Goal: Navigation & Orientation: Find specific page/section

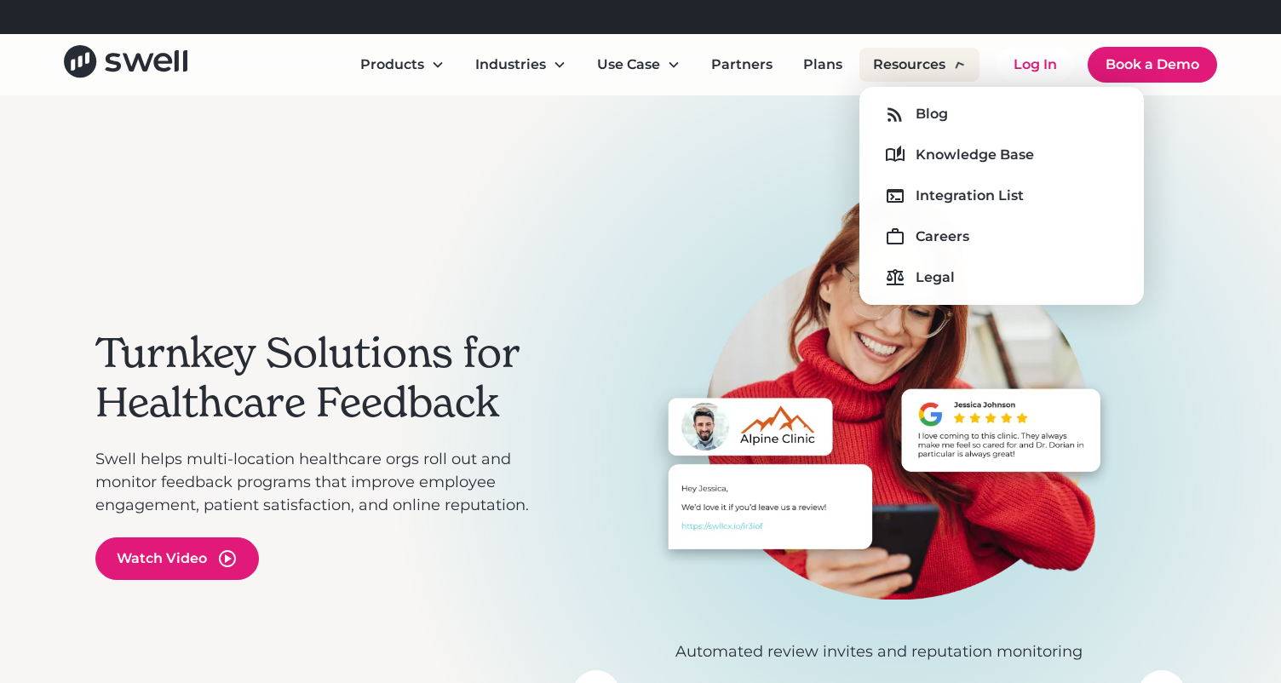
click at [898, 75] on div "Resources" at bounding box center [919, 65] width 120 height 34
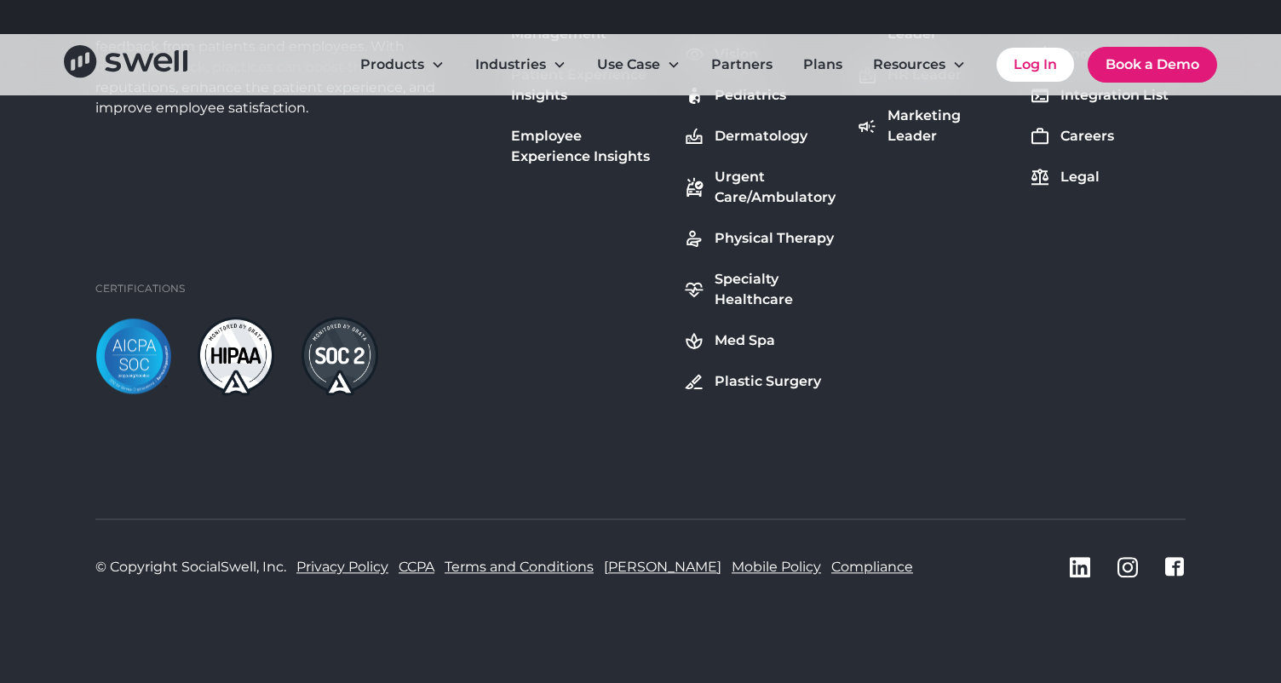
scroll to position [6458, 0]
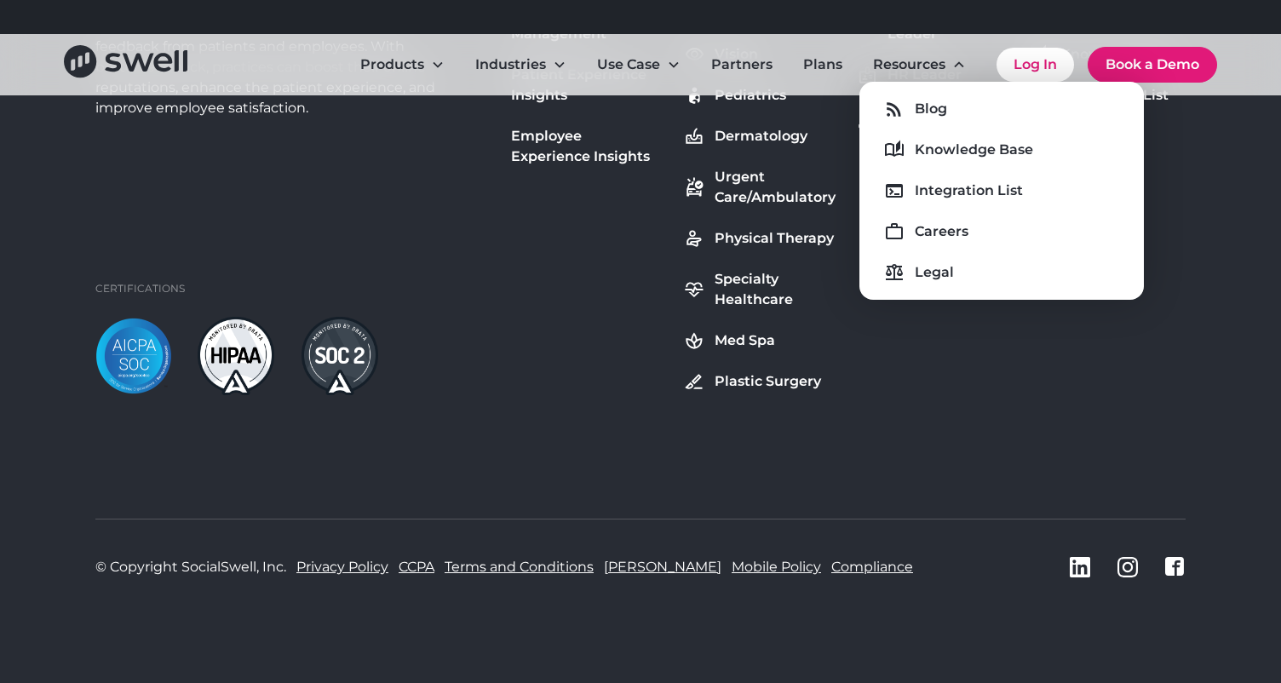
click at [1156, 364] on div "Swell automatically gathers private and public feedback from patients and emplo…" at bounding box center [640, 176] width 1090 height 438
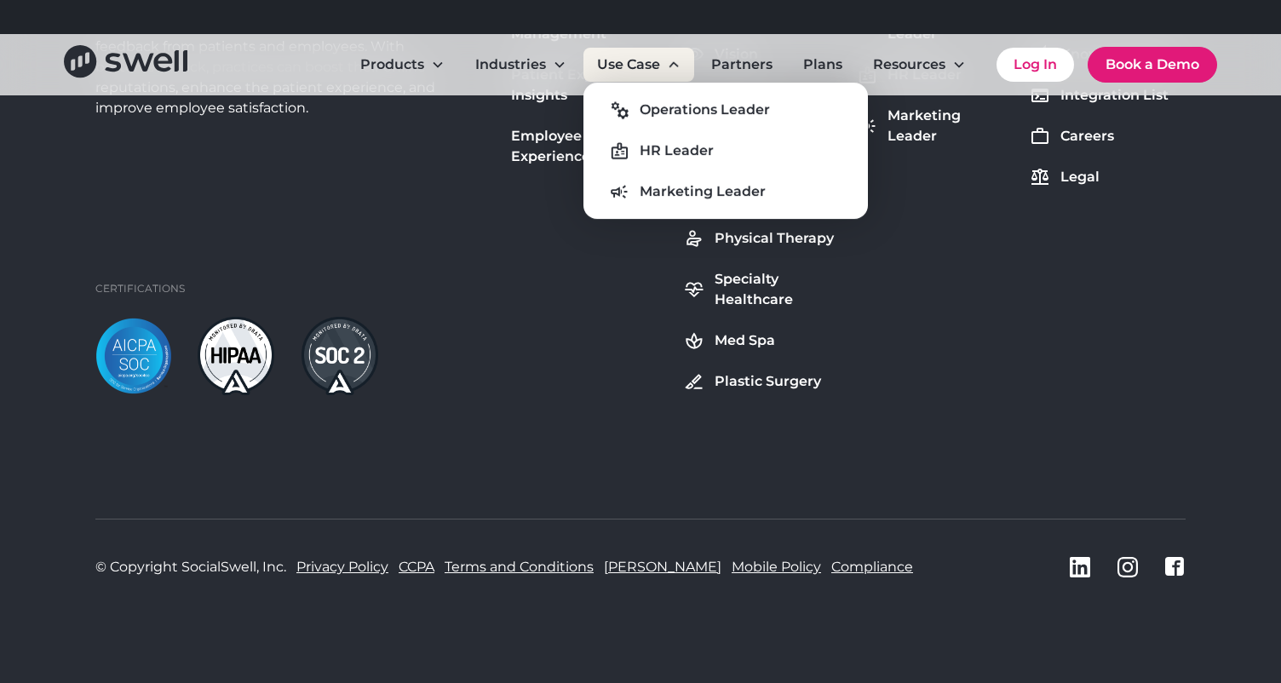
click at [666, 72] on div "Use Case" at bounding box center [638, 65] width 111 height 34
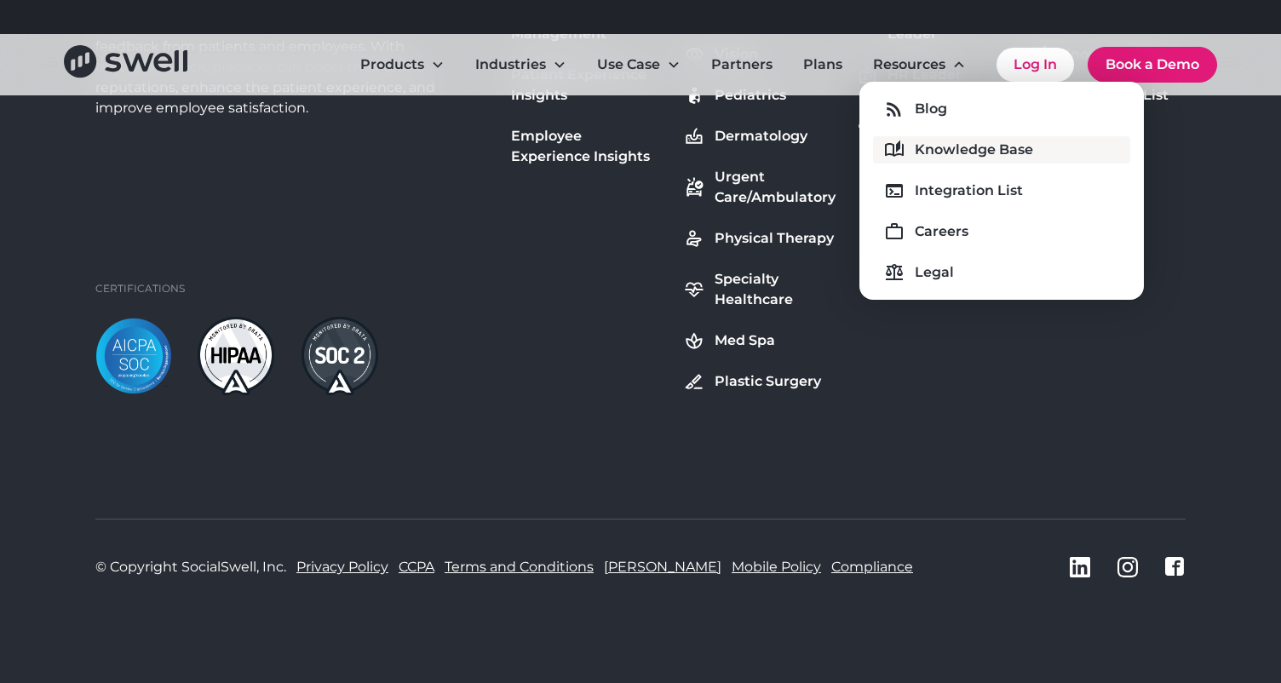
click at [947, 145] on div "Knowledge Base" at bounding box center [974, 150] width 118 height 20
click at [1242, 140] on div "Swell automatically gathers private and public feedback from patients and emplo…" at bounding box center [640, 286] width 1281 height 794
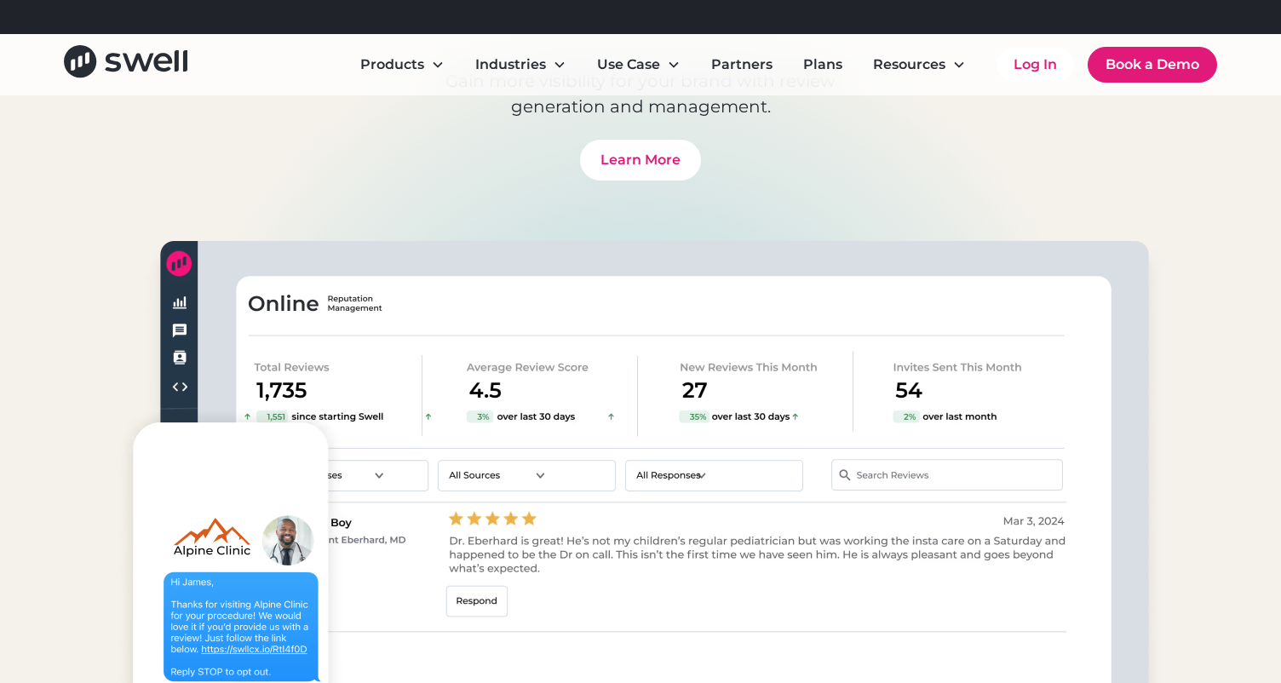
scroll to position [0, 0]
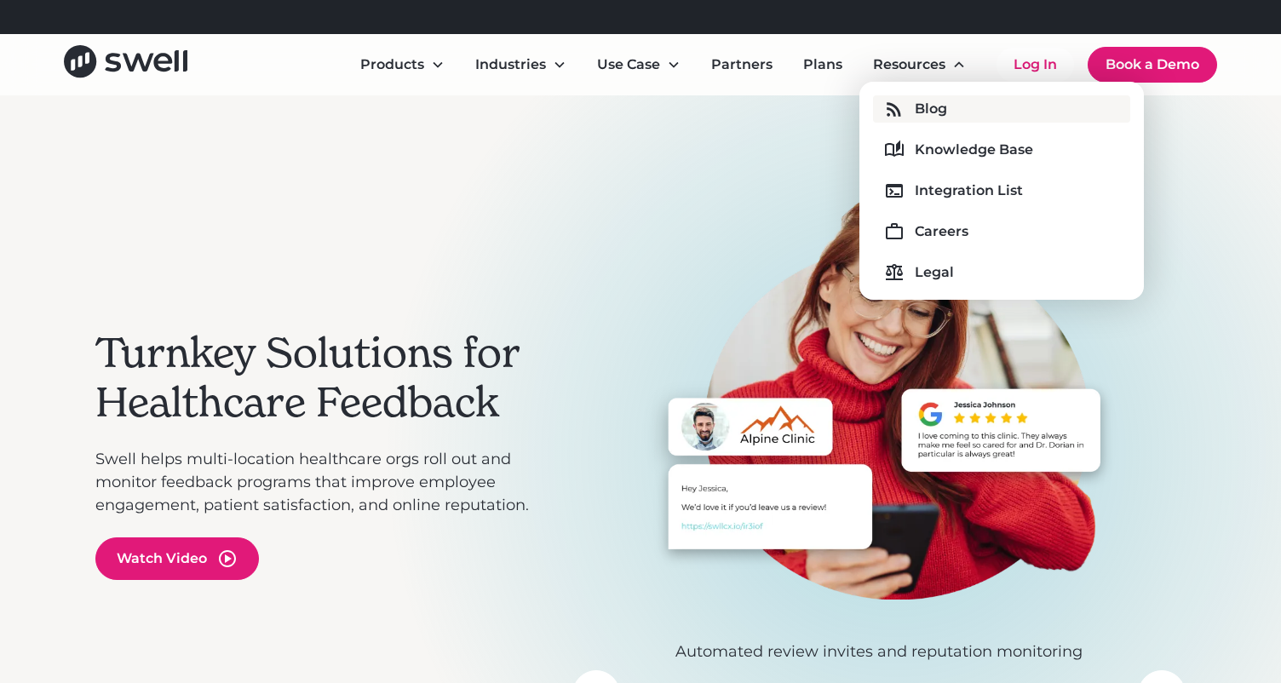
click at [930, 106] on div "Blog" at bounding box center [931, 109] width 32 height 20
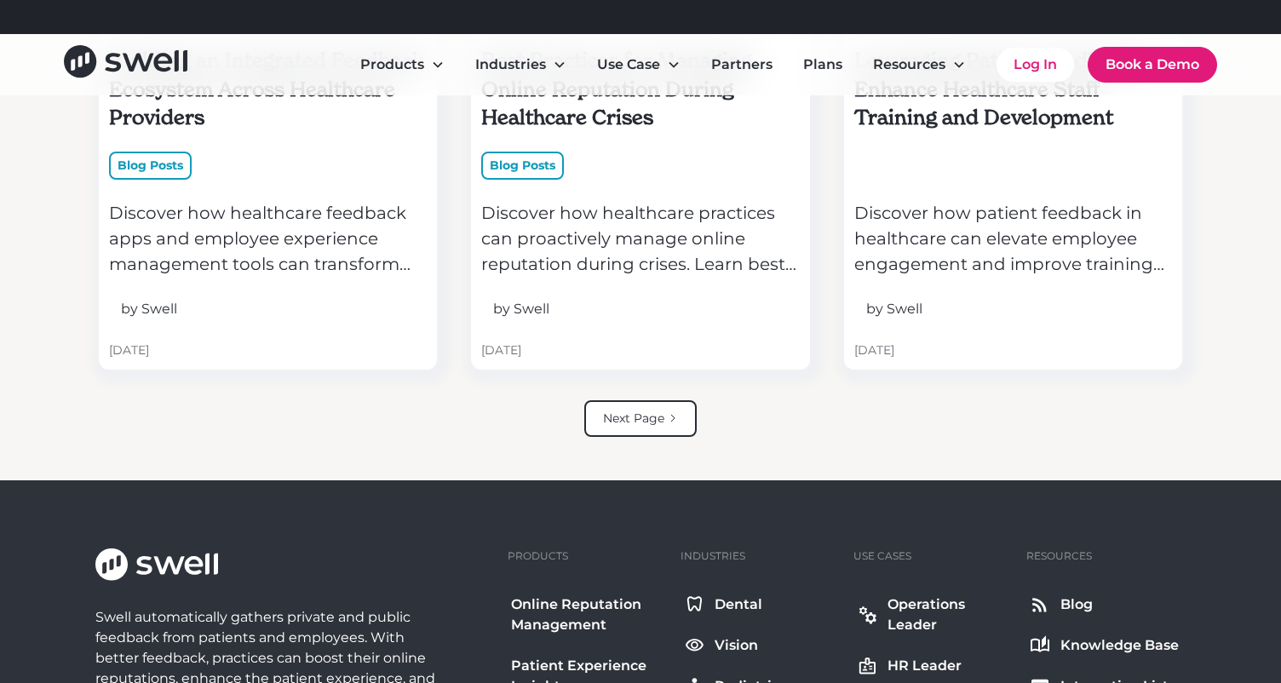
scroll to position [4049, 0]
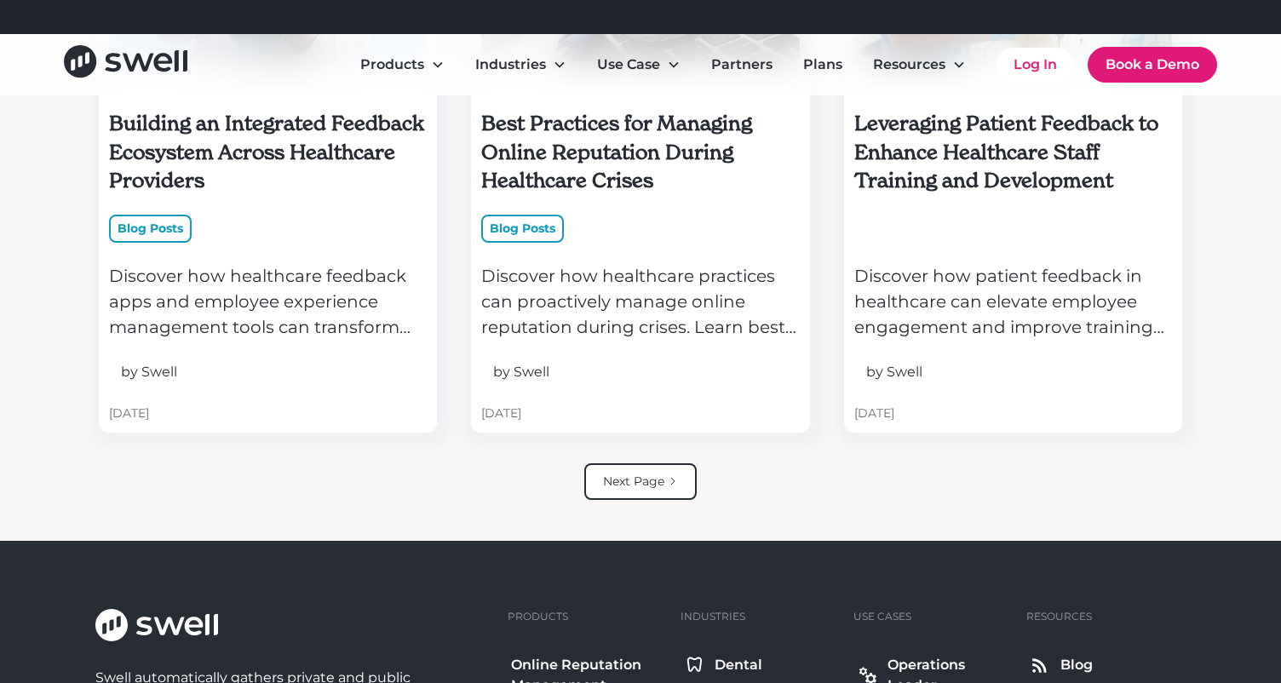
click at [376, 487] on div "Next Page" at bounding box center [641, 481] width 1104 height 37
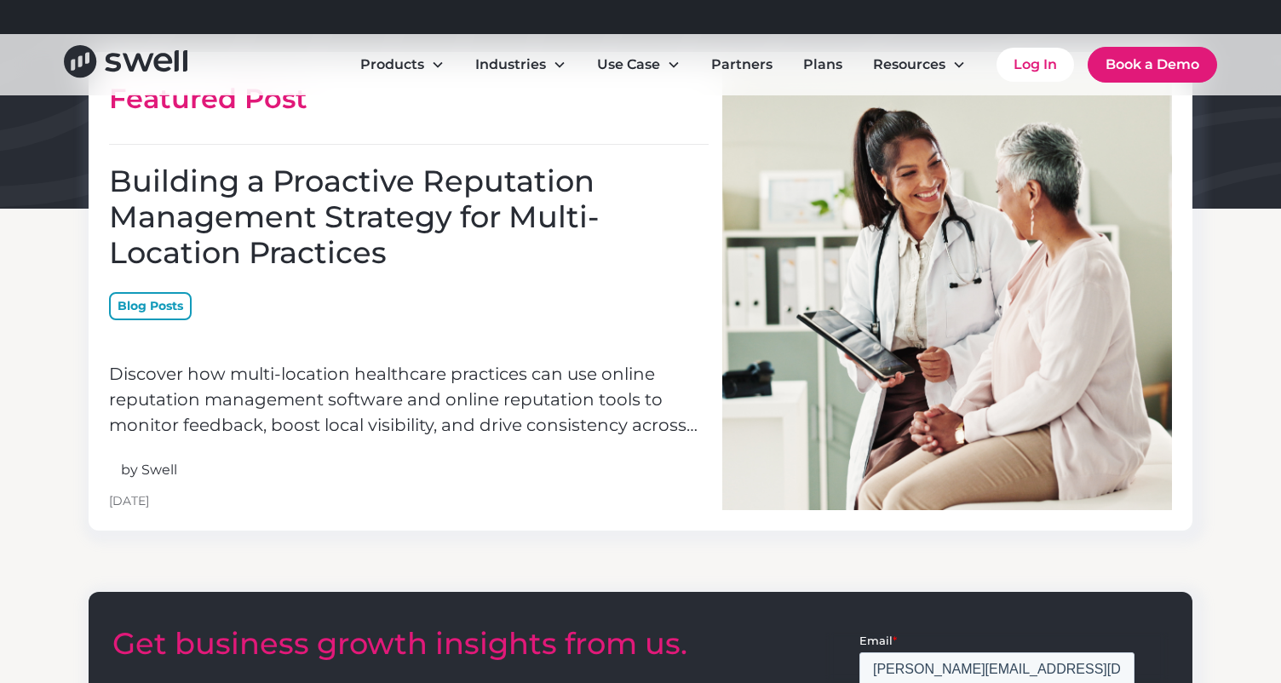
scroll to position [0, 0]
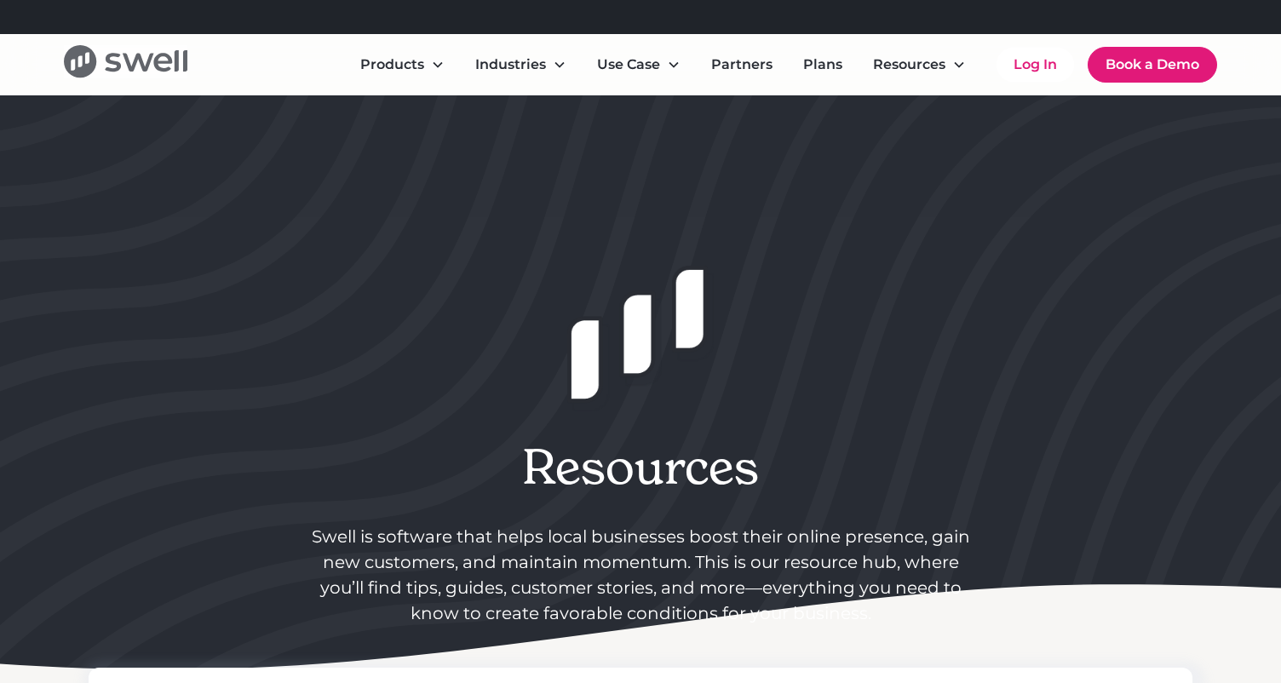
click at [169, 66] on icon "home" at bounding box center [125, 61] width 123 height 32
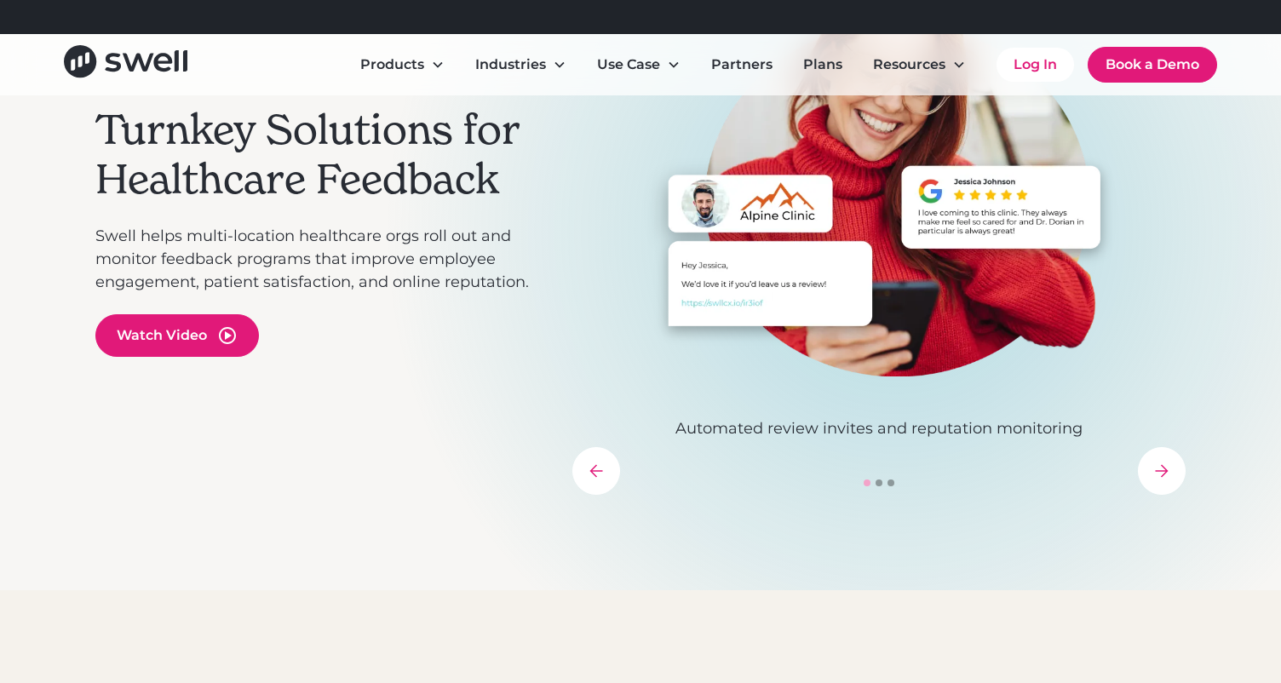
scroll to position [237, 0]
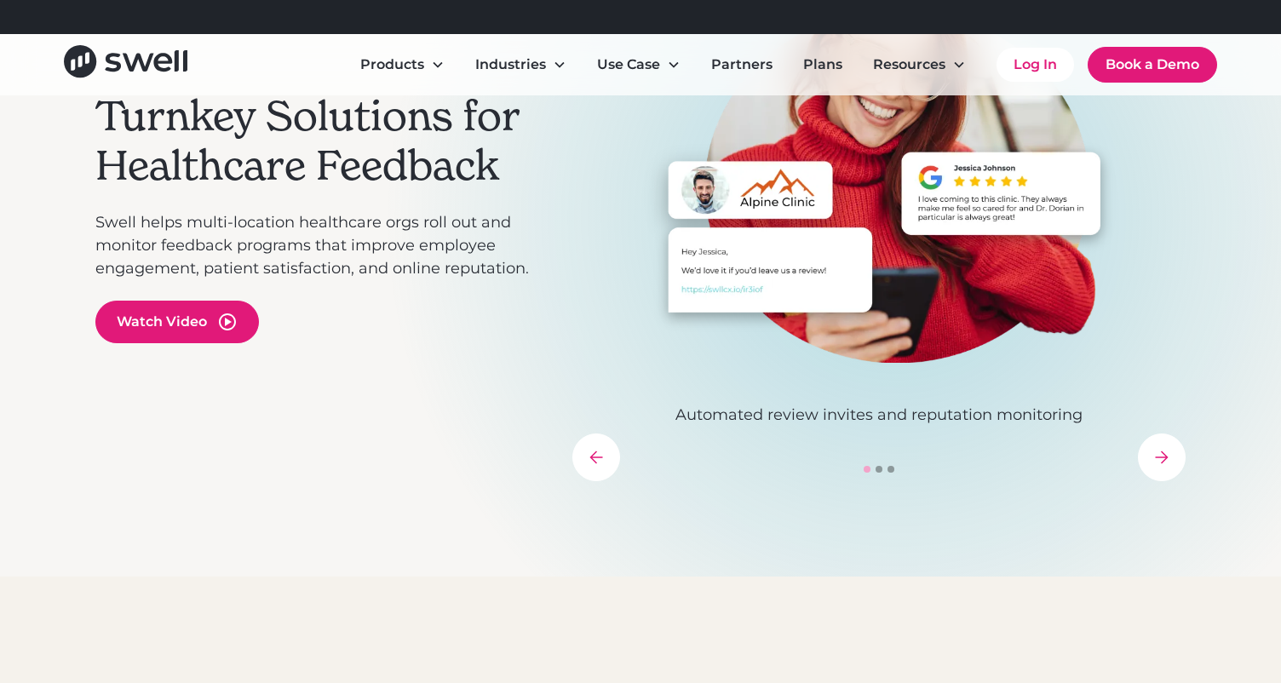
click at [1183, 445] on div "Automated review invites and reputation monitoring Automated patient feedback s…" at bounding box center [878, 217] width 613 height 527
click at [1168, 457] on div "next slide" at bounding box center [1162, 457] width 48 height 48
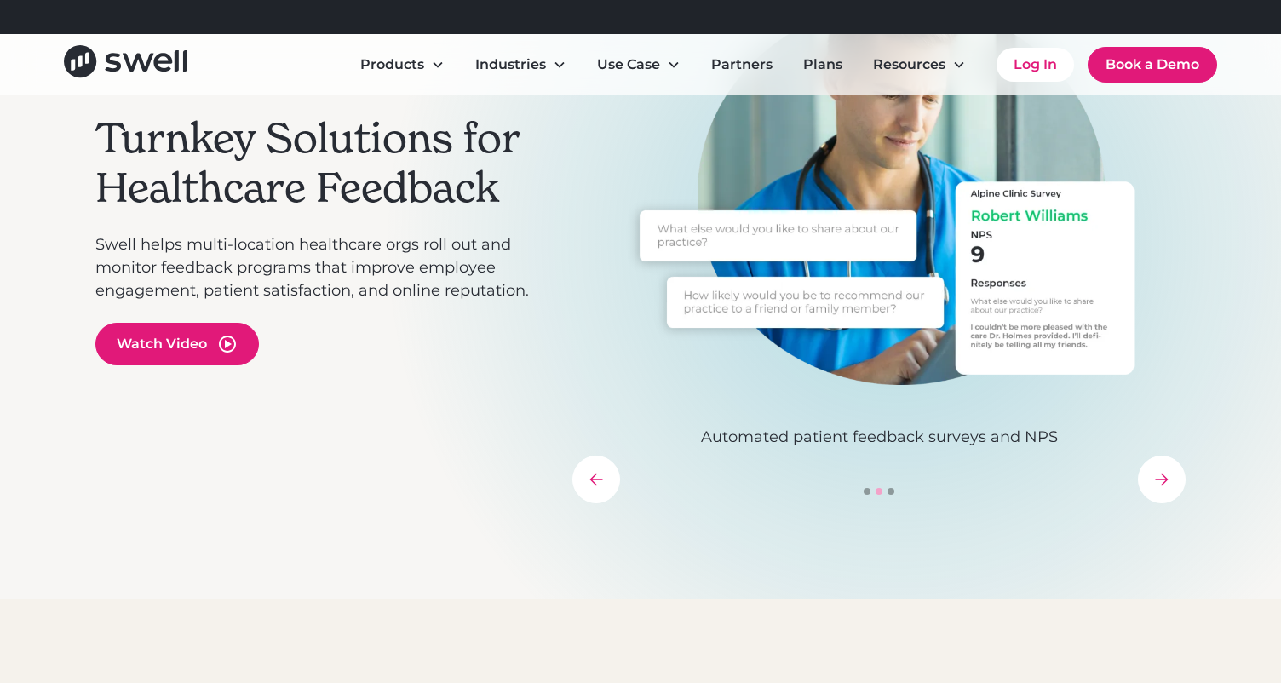
scroll to position [216, 0]
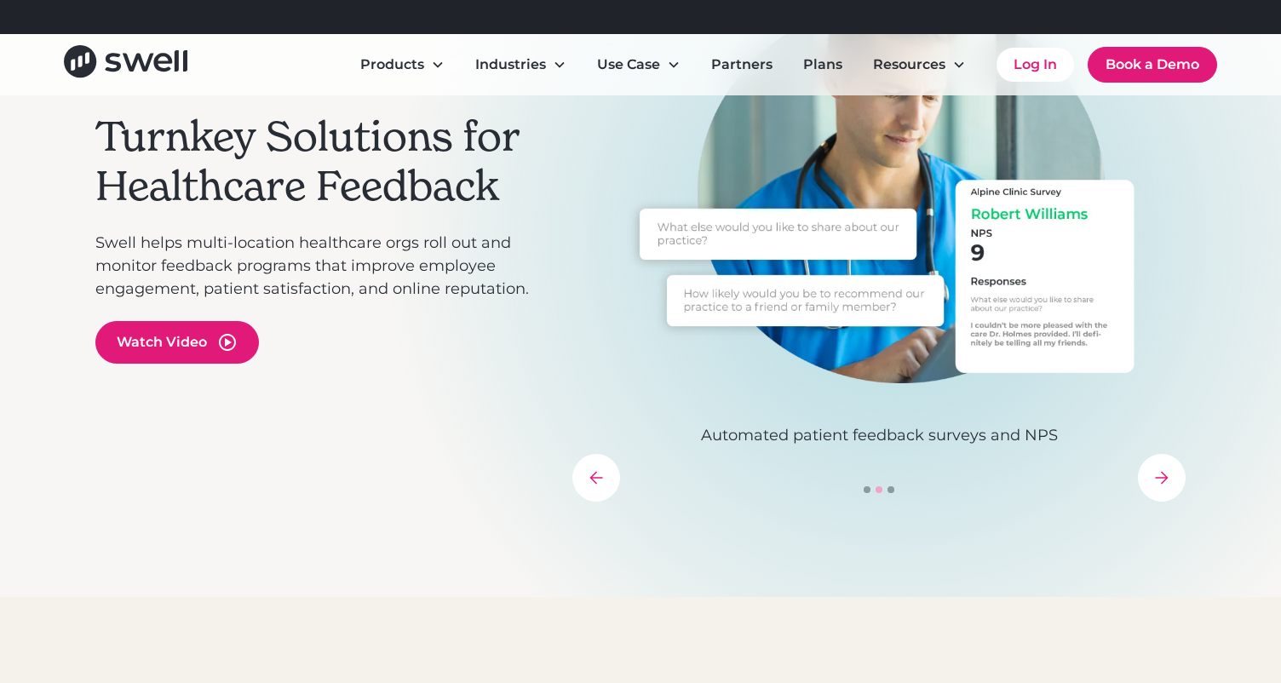
click at [1163, 458] on div "next slide" at bounding box center [1162, 478] width 48 height 48
